Goal: Task Accomplishment & Management: Use online tool/utility

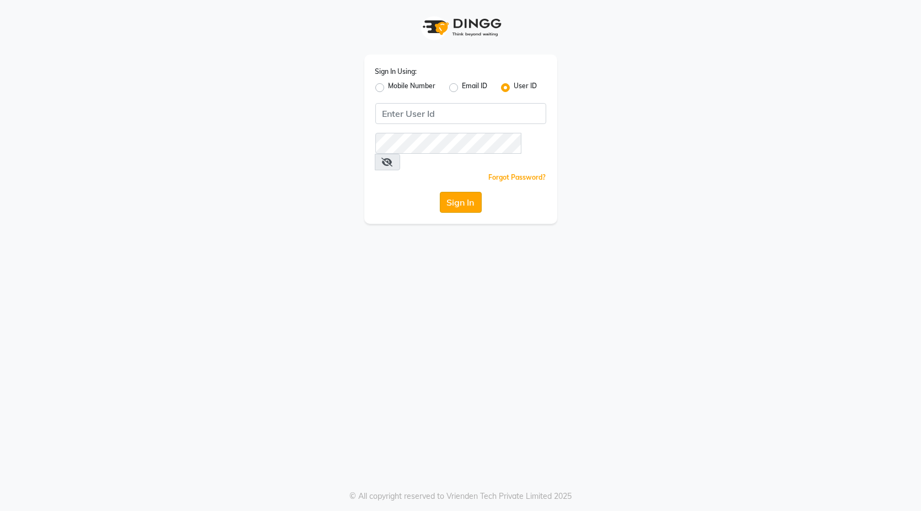
click at [468, 192] on button "Sign In" at bounding box center [461, 202] width 42 height 21
click at [434, 112] on input "Username" at bounding box center [460, 113] width 171 height 21
type input "blackexpress"
click at [463, 192] on button "Sign In" at bounding box center [461, 202] width 42 height 21
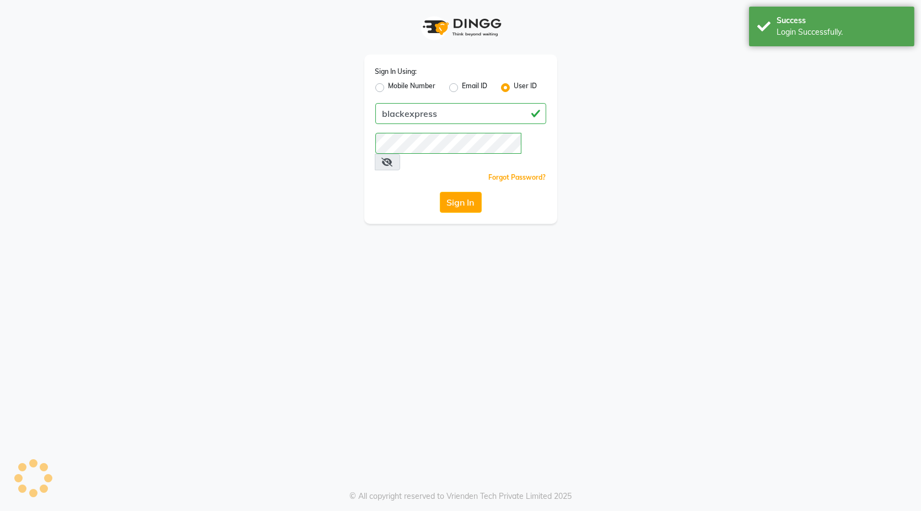
select select "service"
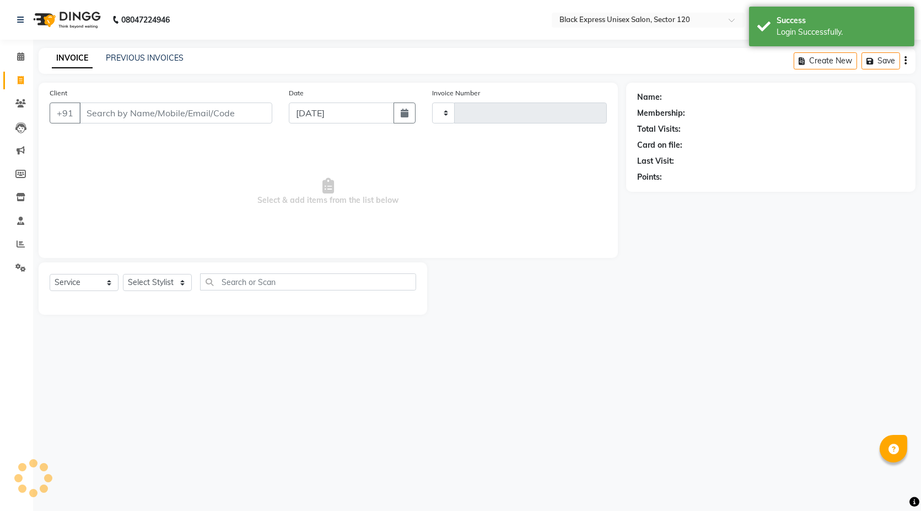
type input "3854"
select select "7082"
